Goal: Task Accomplishment & Management: Complete application form

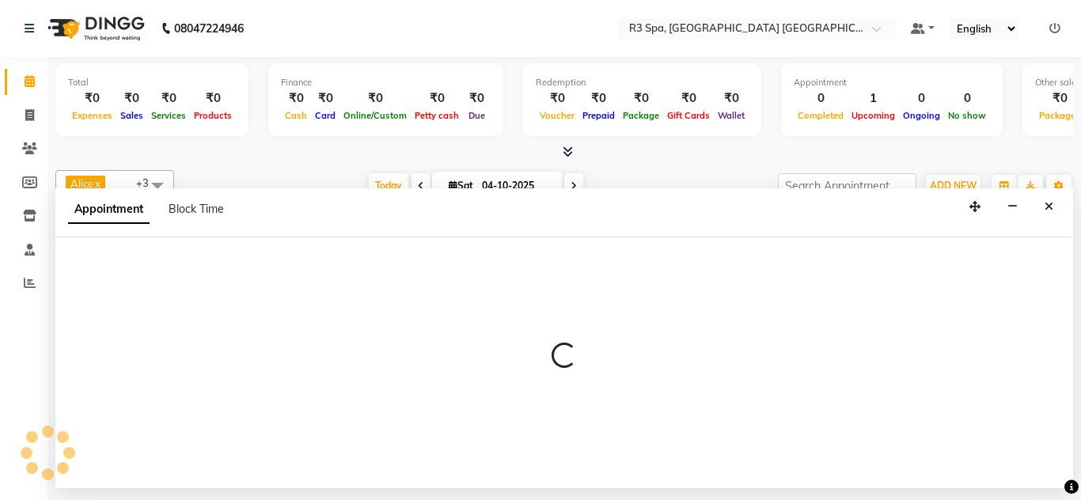
select select "93361"
select select "810"
select select "tentative"
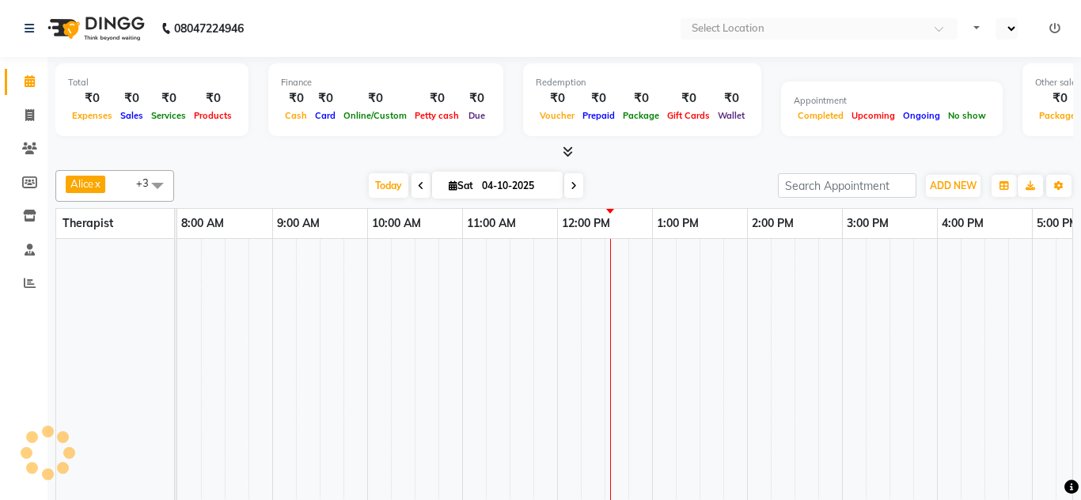
click at [525, 256] on td at bounding box center [522, 402] width 24 height 327
select select "en"
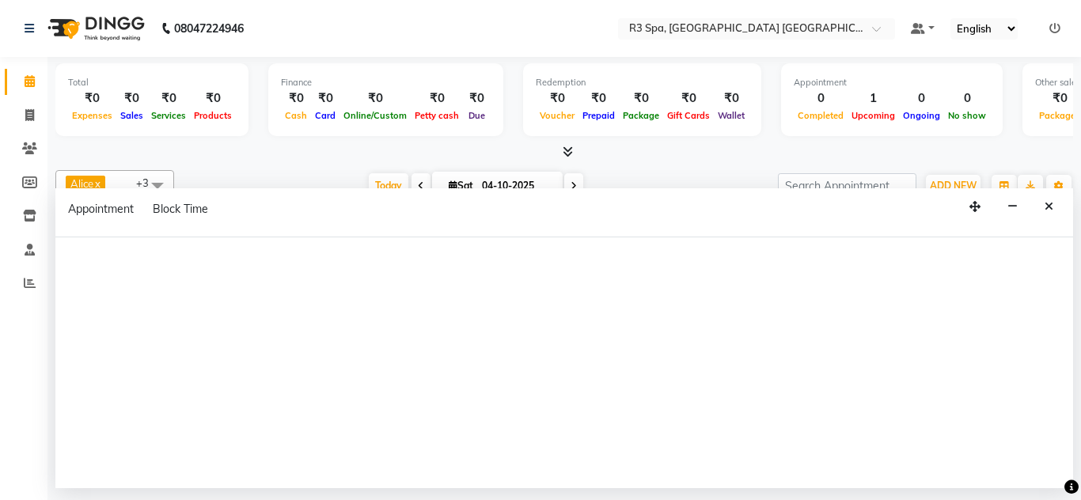
select select "93358"
select select "tentative"
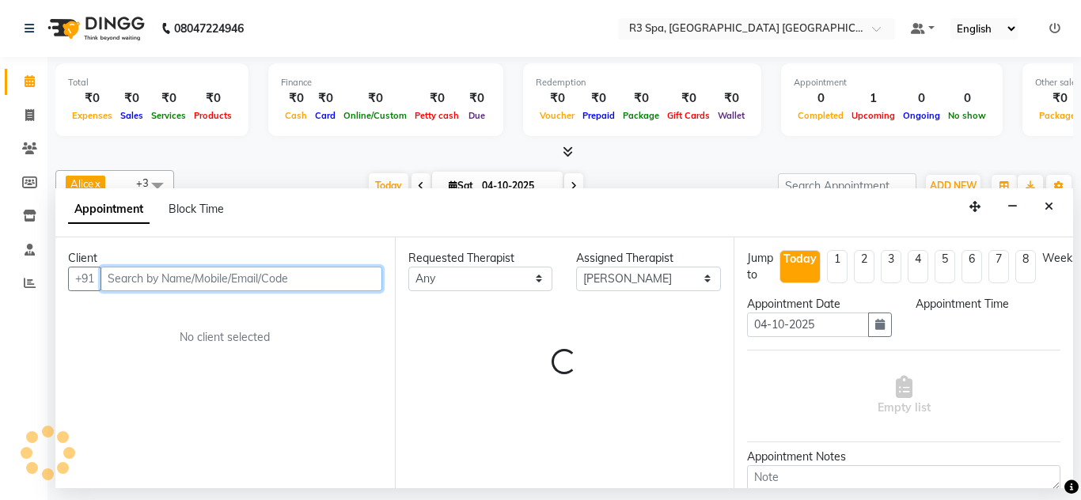
select select "780"
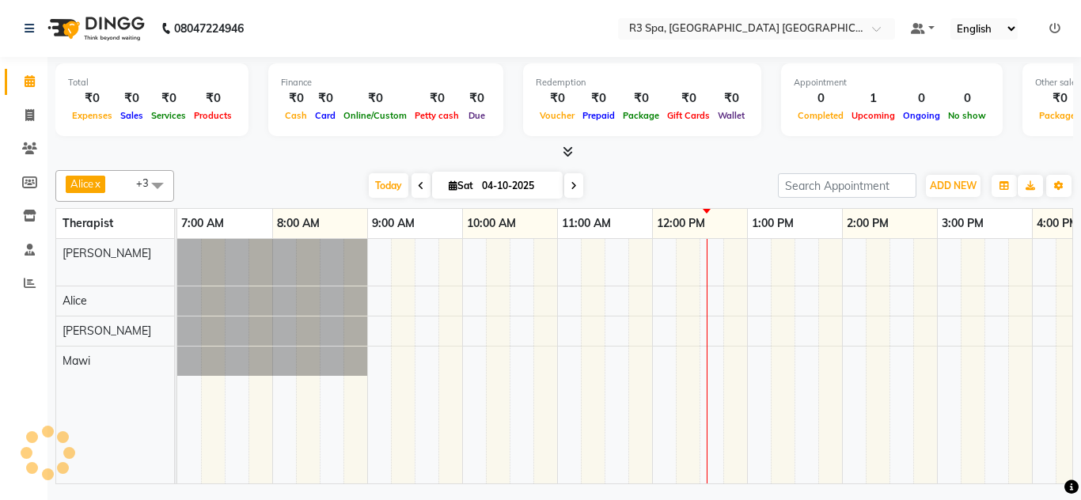
click at [737, 359] on td at bounding box center [735, 361] width 24 height 245
select select "93361"
select select "tentative"
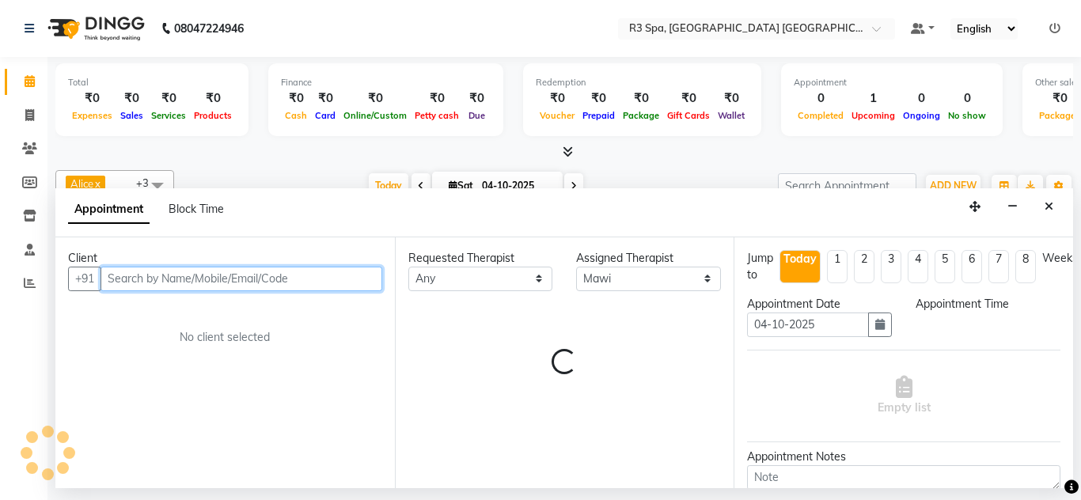
select select "780"
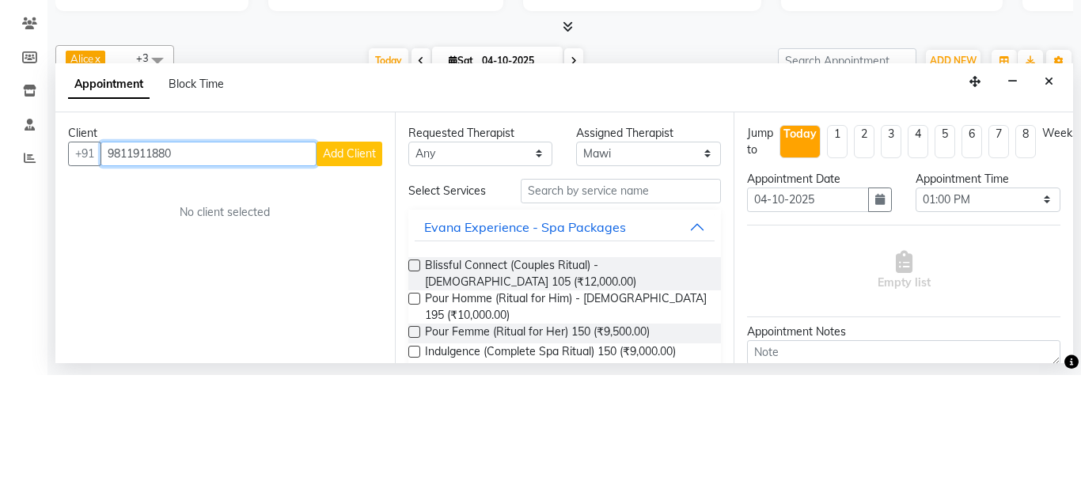
type input "9811911880"
click at [346, 271] on span "Add Client" at bounding box center [349, 278] width 53 height 14
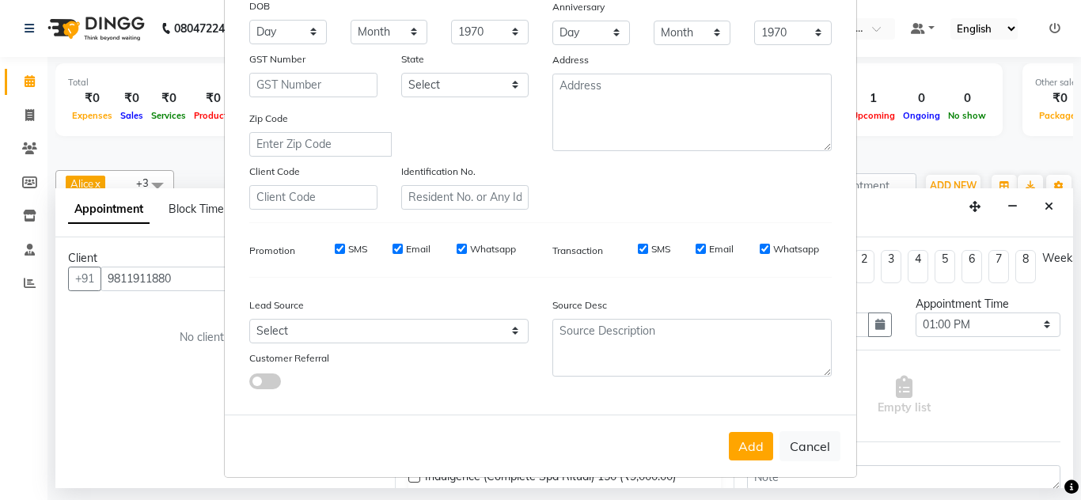
scroll to position [227, 0]
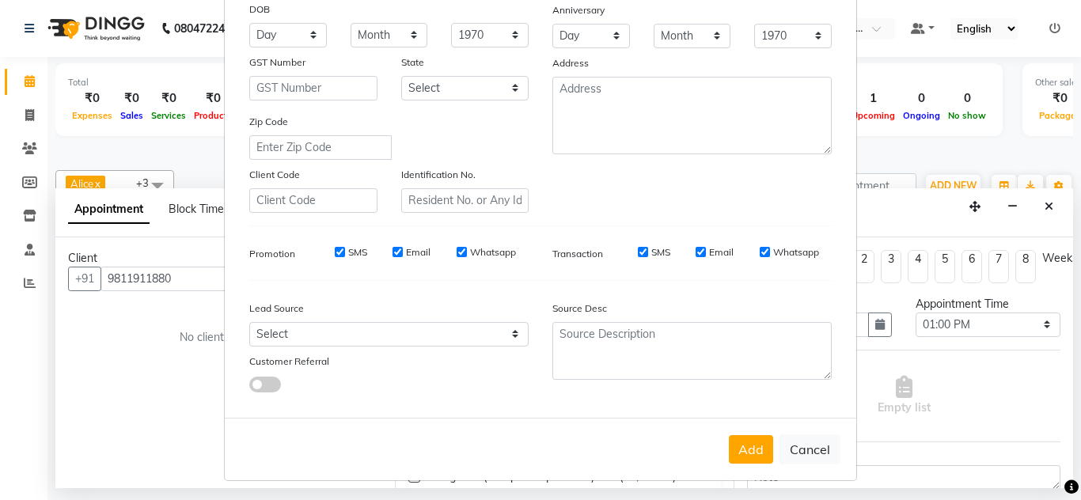
type input "Rajan"
click at [749, 447] on button "Add" at bounding box center [751, 449] width 44 height 28
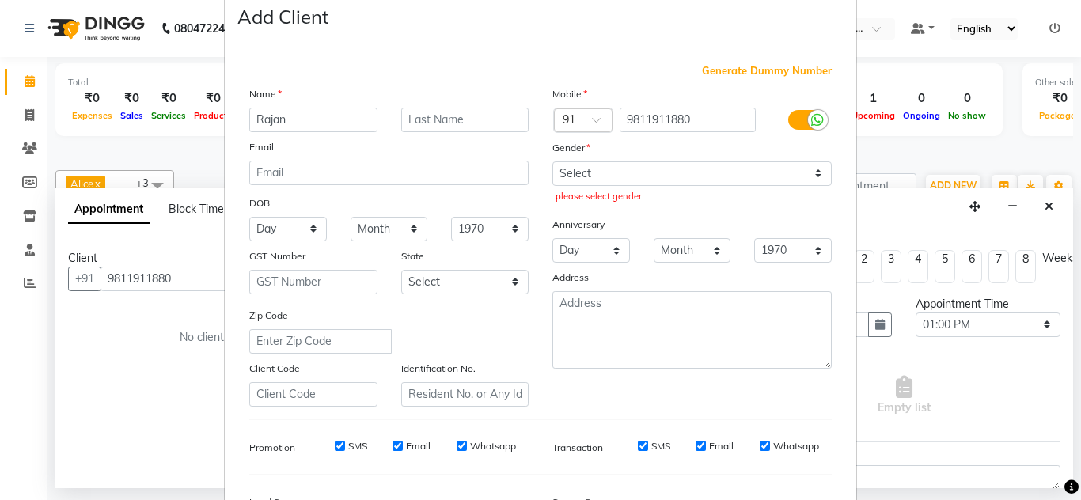
scroll to position [31, 0]
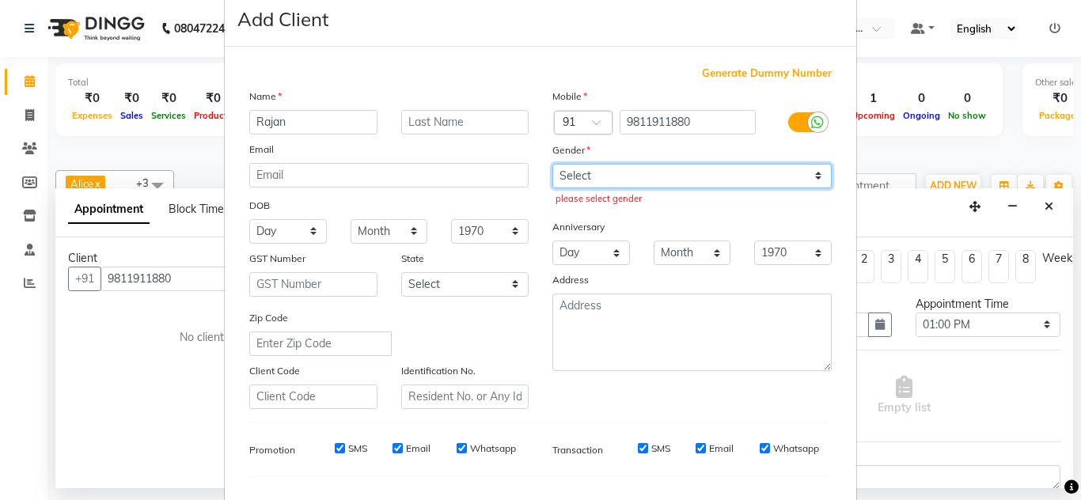
click at [823, 168] on select "Select [DEMOGRAPHIC_DATA] [DEMOGRAPHIC_DATA] Other Prefer Not To Say" at bounding box center [691, 176] width 279 height 25
select select "[DEMOGRAPHIC_DATA]"
click at [552, 164] on select "Select [DEMOGRAPHIC_DATA] [DEMOGRAPHIC_DATA] Other Prefer Not To Say" at bounding box center [691, 176] width 279 height 25
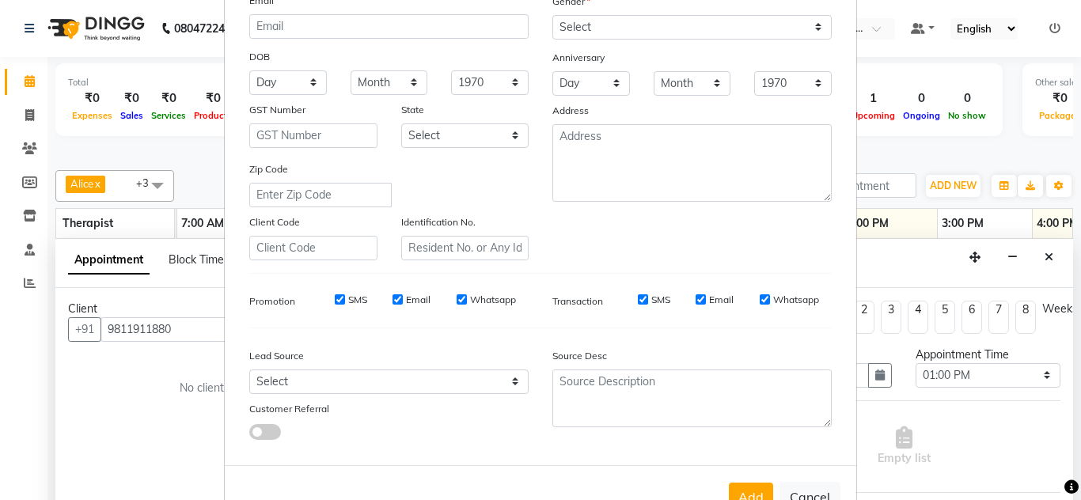
click at [745, 499] on button "Add" at bounding box center [751, 497] width 44 height 28
type input "98******80"
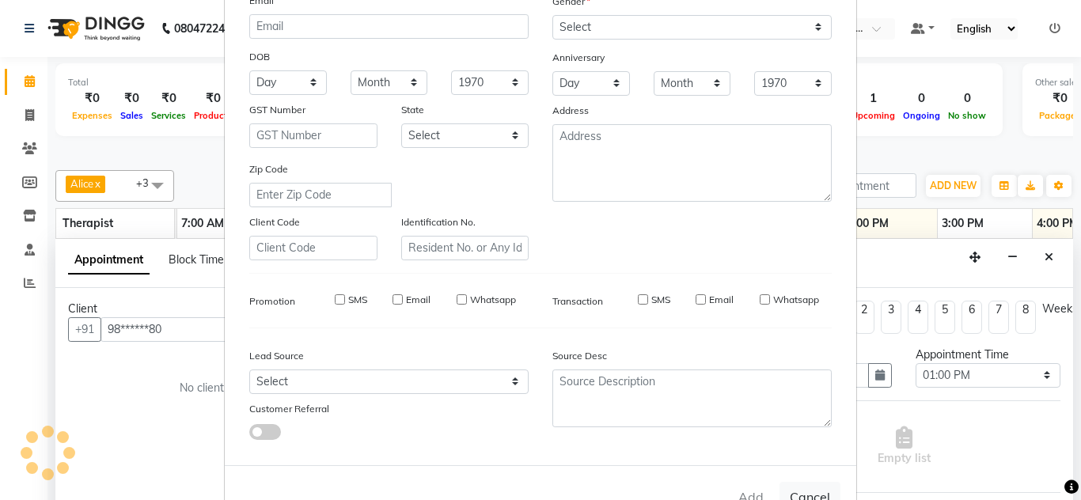
select select
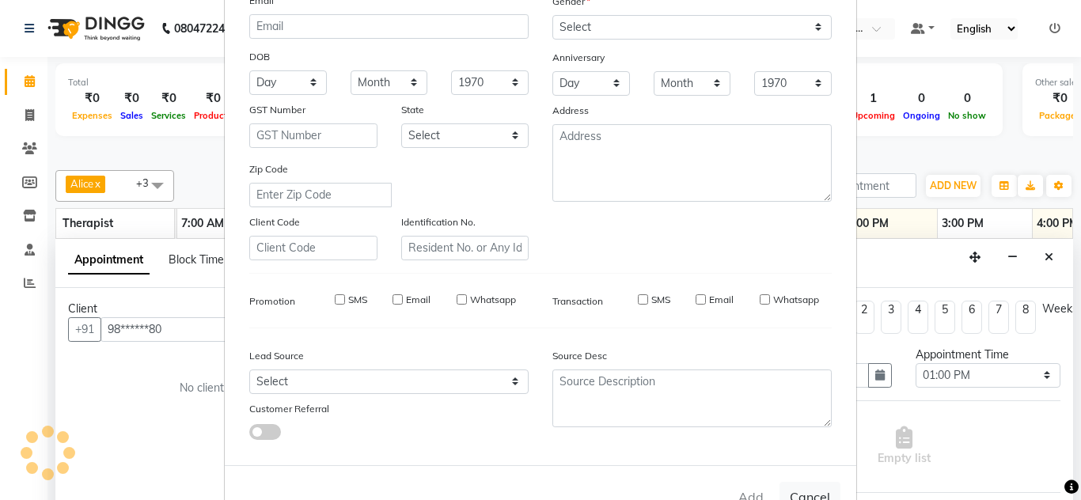
select select
checkbox input "false"
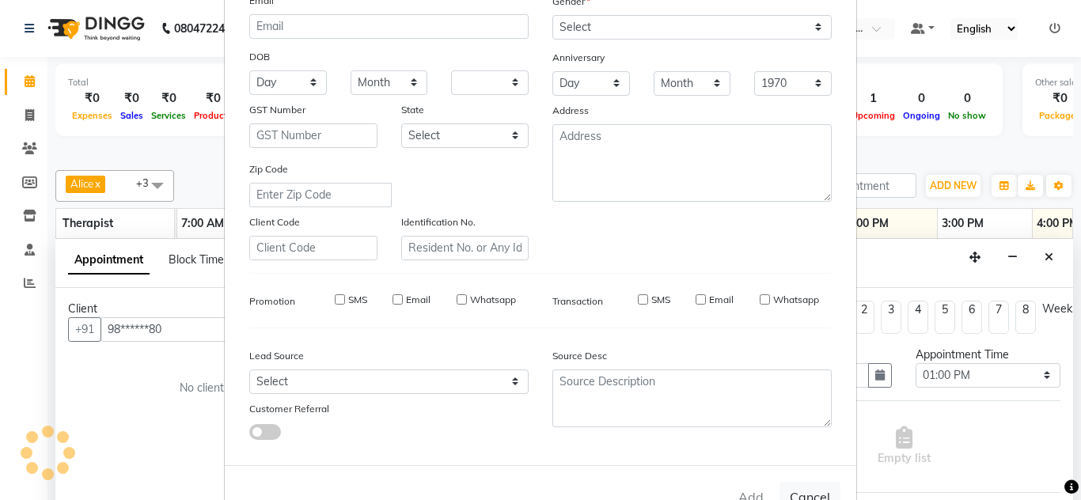
checkbox input "false"
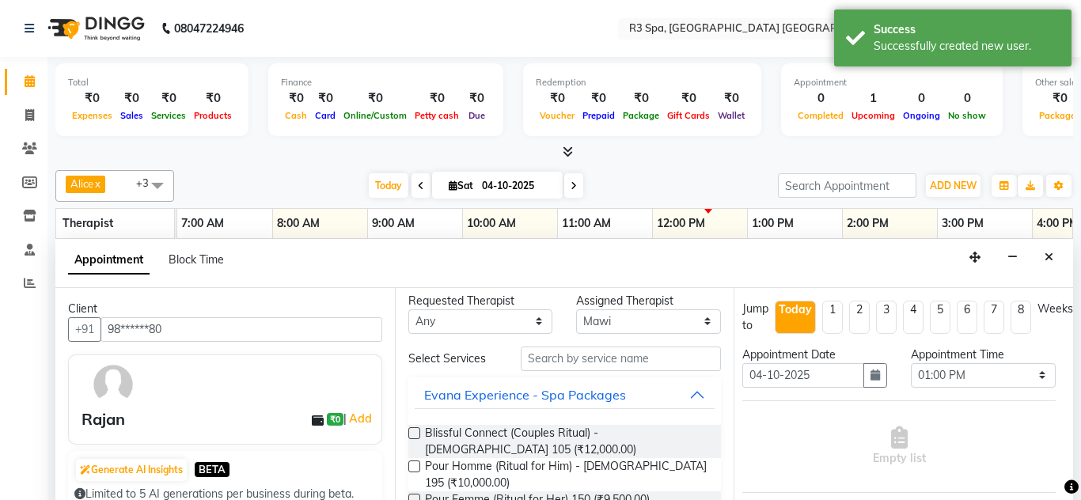
scroll to position [0, 0]
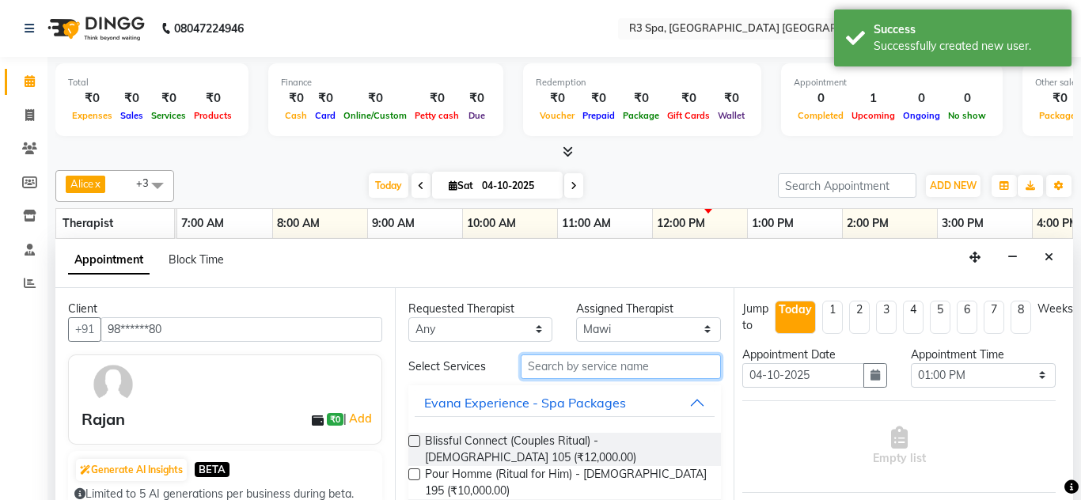
click at [586, 355] on input "text" at bounding box center [621, 367] width 201 height 25
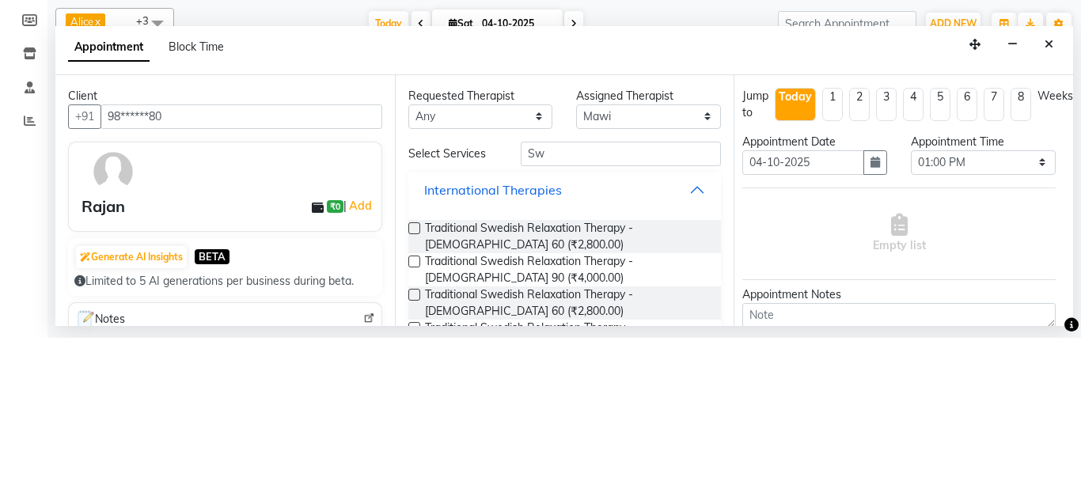
click at [700, 338] on button "International Therapies" at bounding box center [565, 352] width 301 height 28
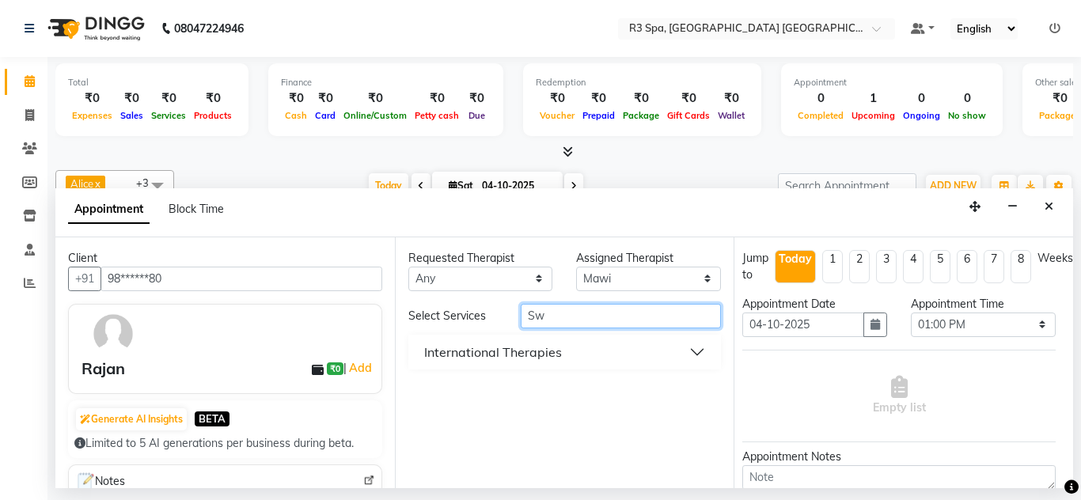
click at [562, 304] on input "Sw" at bounding box center [621, 316] width 201 height 25
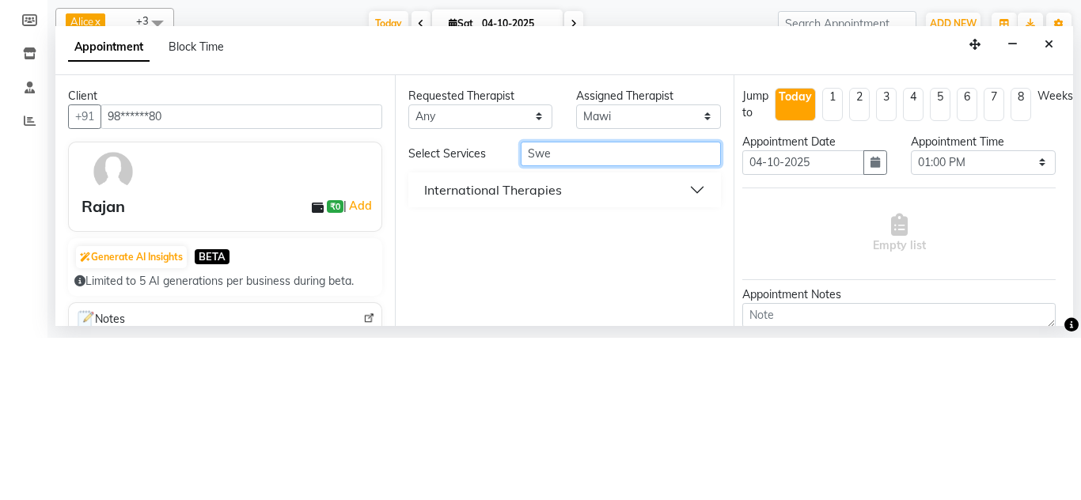
type input "Swe"
click at [700, 338] on button "International Therapies" at bounding box center [565, 352] width 301 height 28
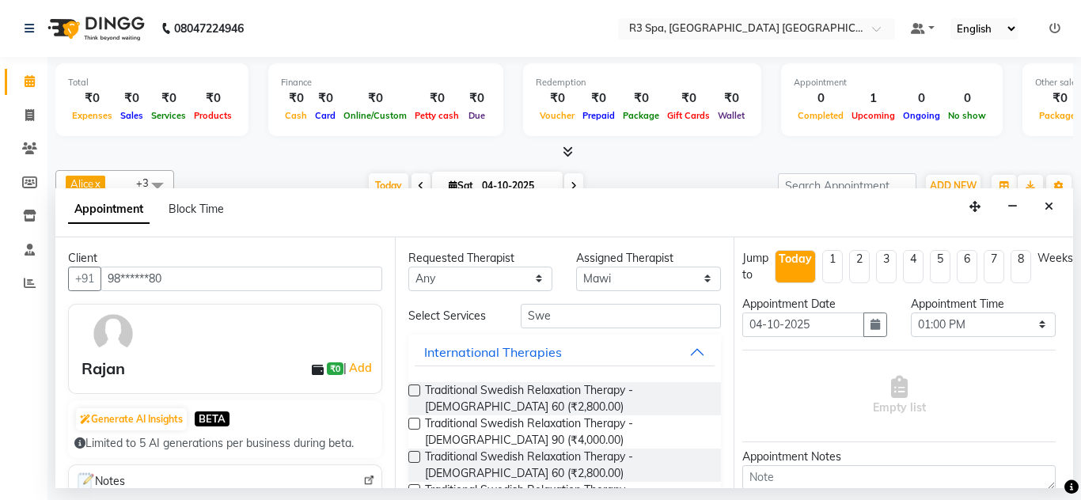
click at [600, 382] on span "Traditional Swedish Relaxation Therapy - [DEMOGRAPHIC_DATA] 60 (₹2,800.00)" at bounding box center [567, 398] width 284 height 33
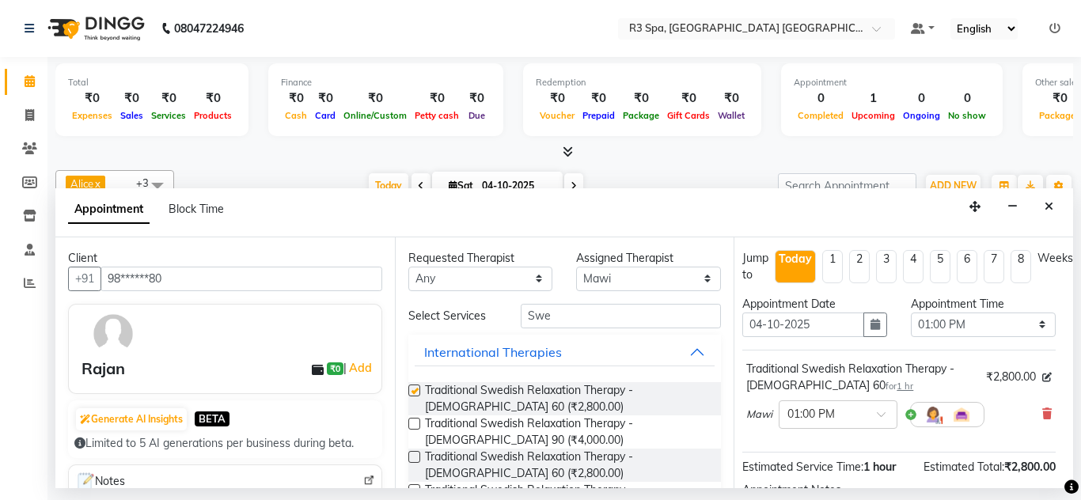
checkbox input "false"
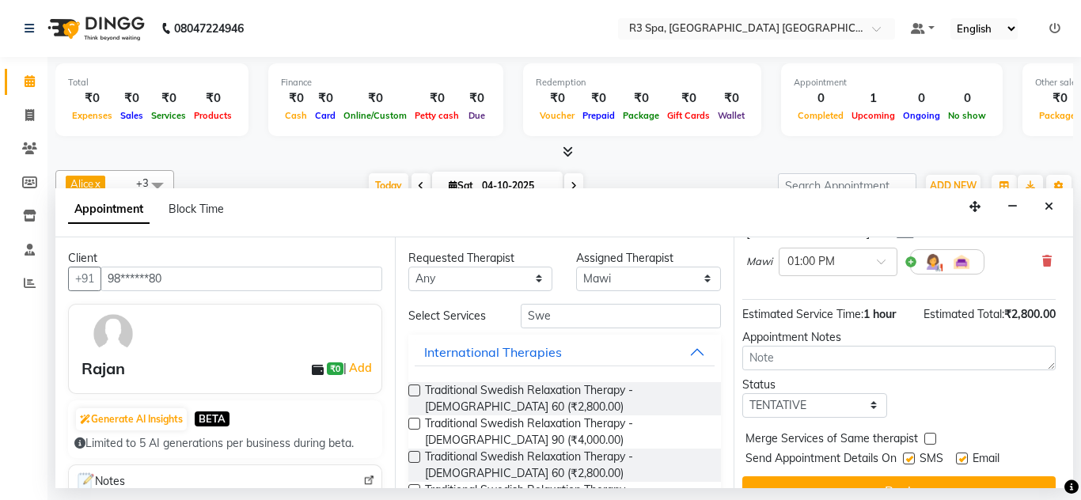
click at [916, 476] on button "Book" at bounding box center [898, 490] width 313 height 28
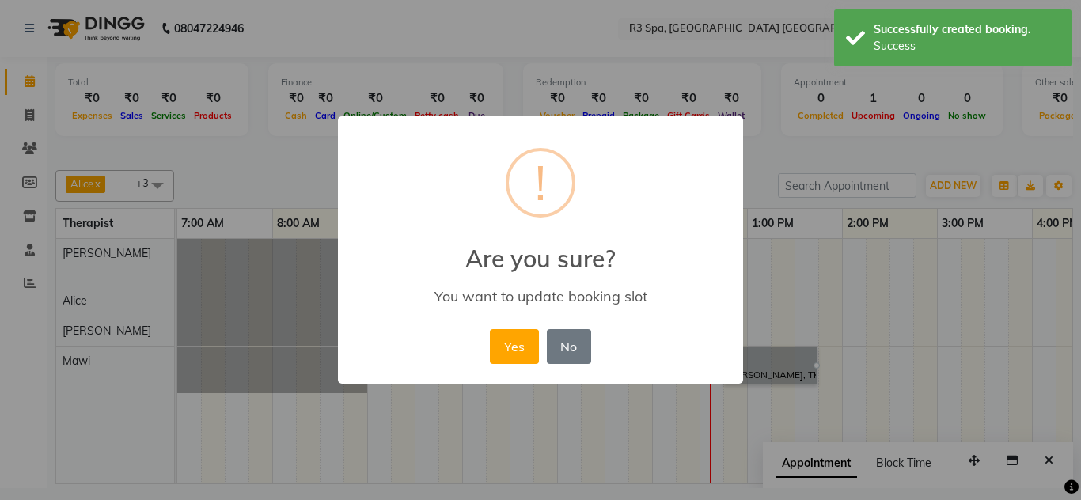
click at [518, 344] on button "Yes" at bounding box center [514, 346] width 48 height 35
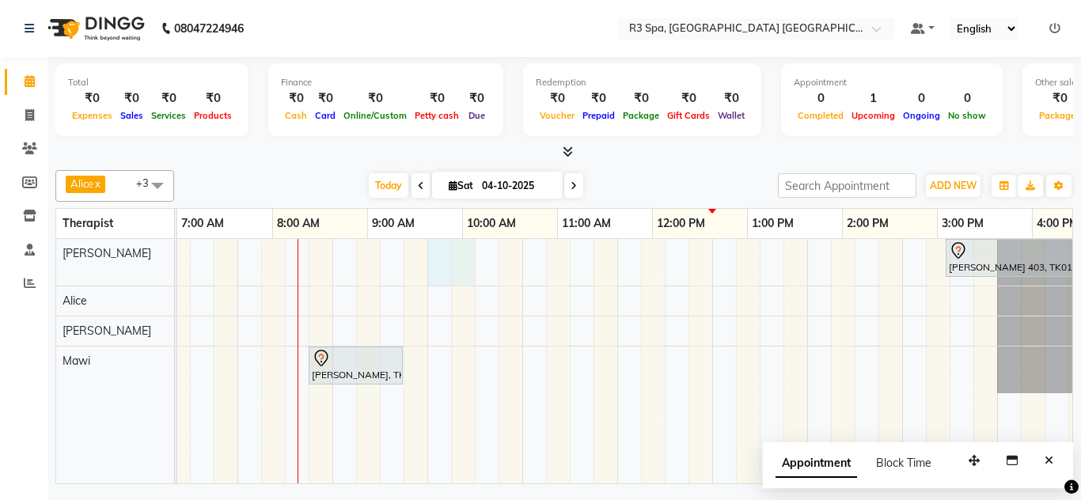
scroll to position [0, 415]
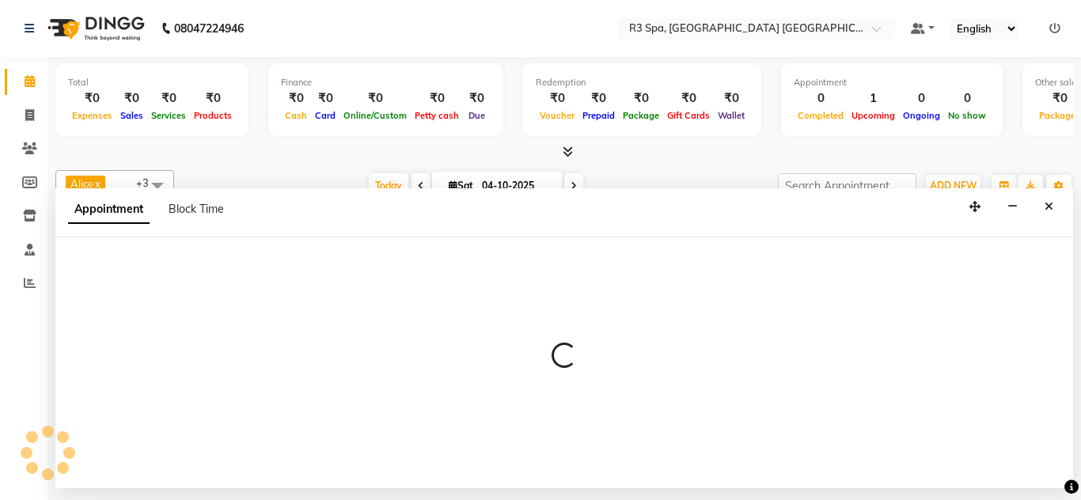
select select "93358"
select select "840"
select select "tentative"
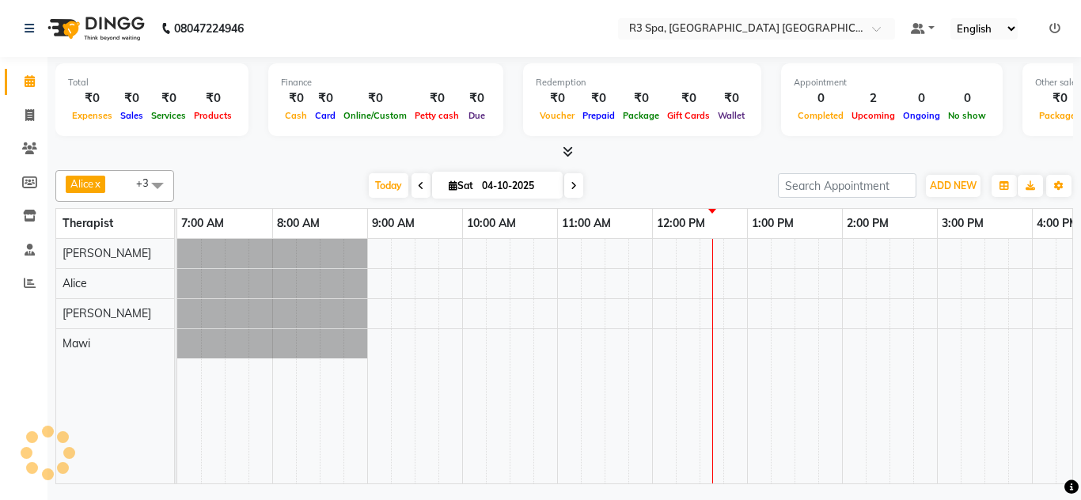
select select "en"
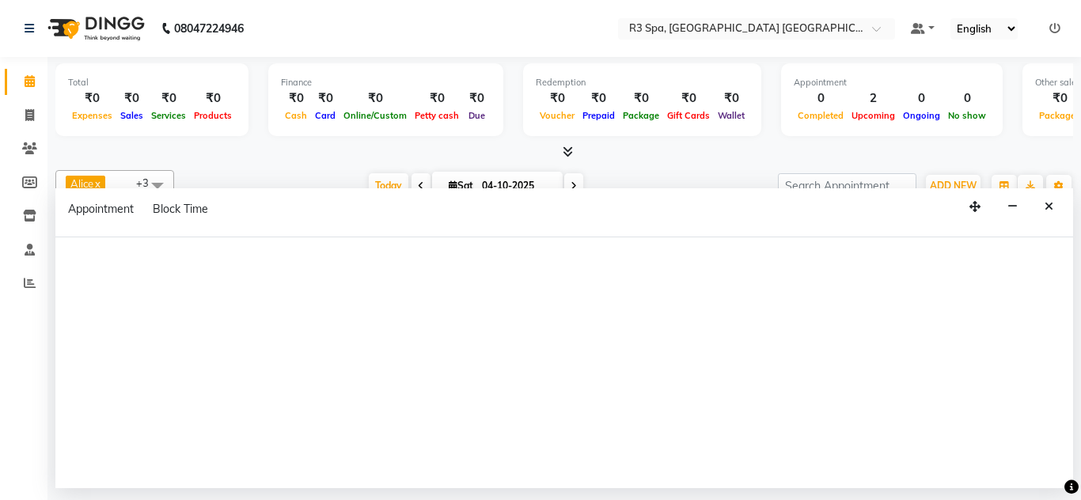
scroll to position [0, 432]
select select "93360"
select select "780"
select select "tentative"
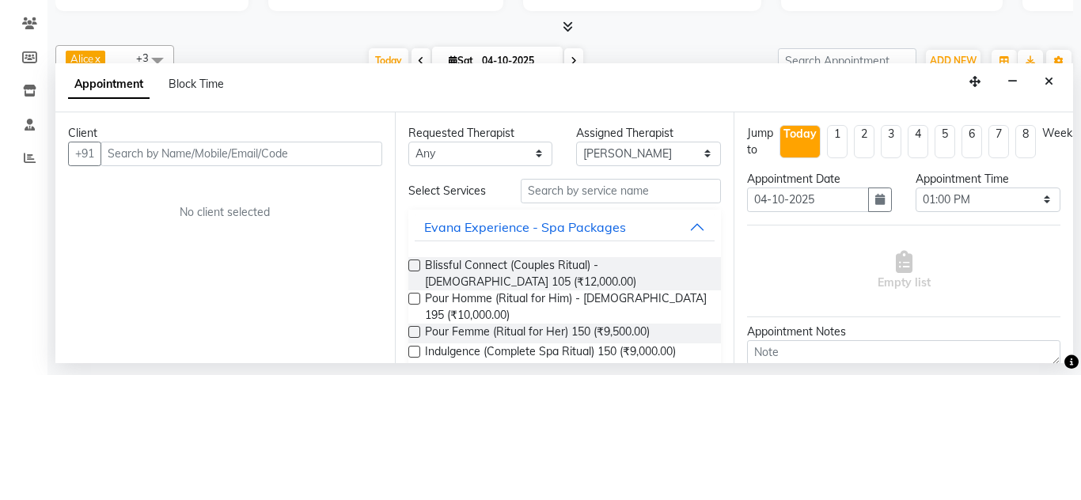
click at [1048, 195] on button "Close" at bounding box center [1048, 207] width 23 height 25
